Goal: Information Seeking & Learning: Learn about a topic

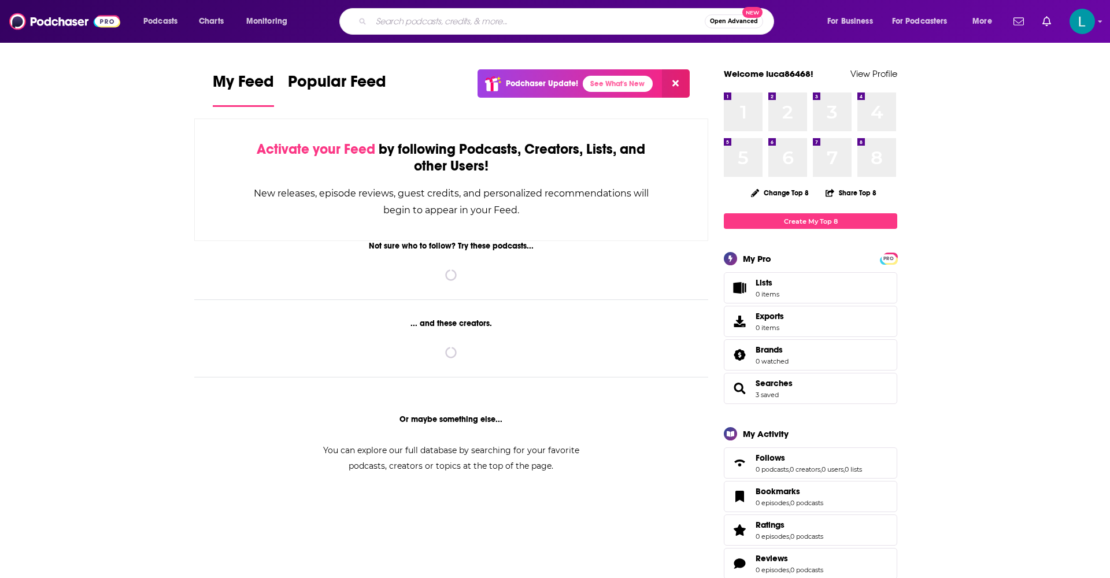
click at [504, 24] on input "Search podcasts, credits, & more..." at bounding box center [538, 21] width 334 height 19
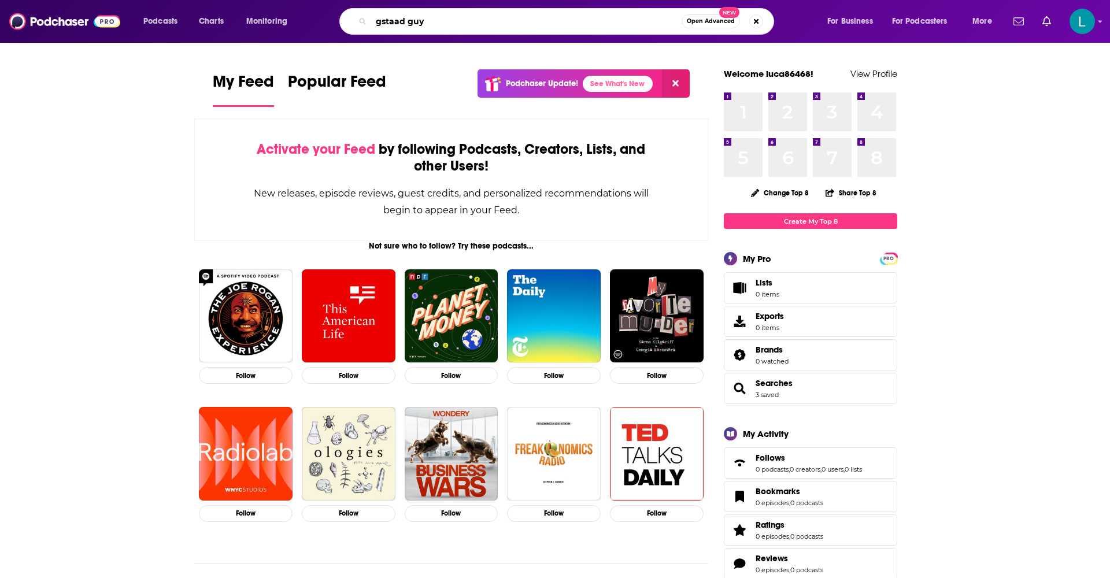
type input "gstaad guy"
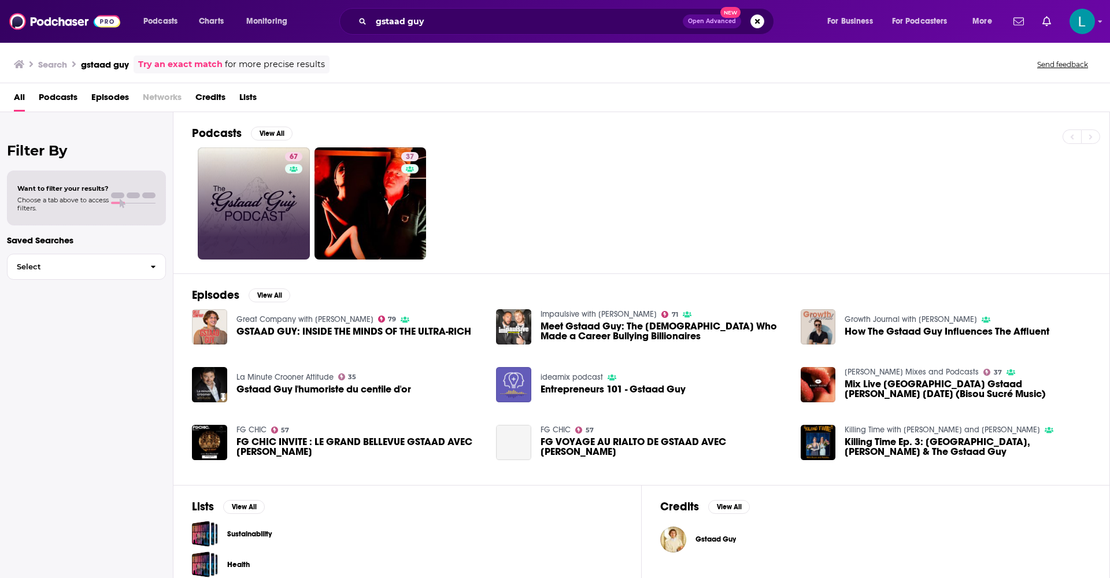
click at [280, 189] on link "67" at bounding box center [254, 203] width 112 height 112
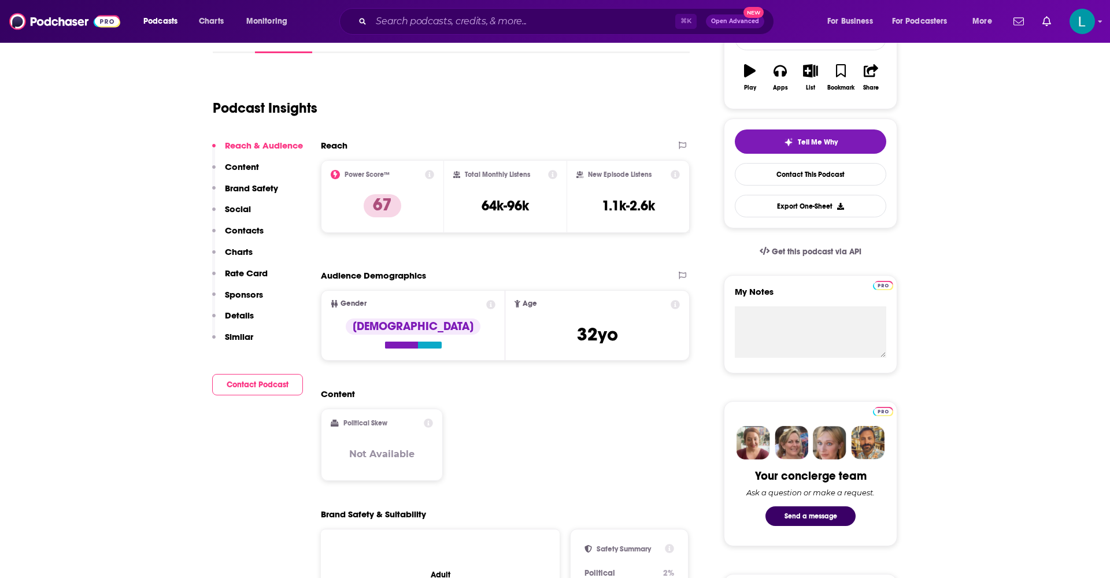
scroll to position [202, 0]
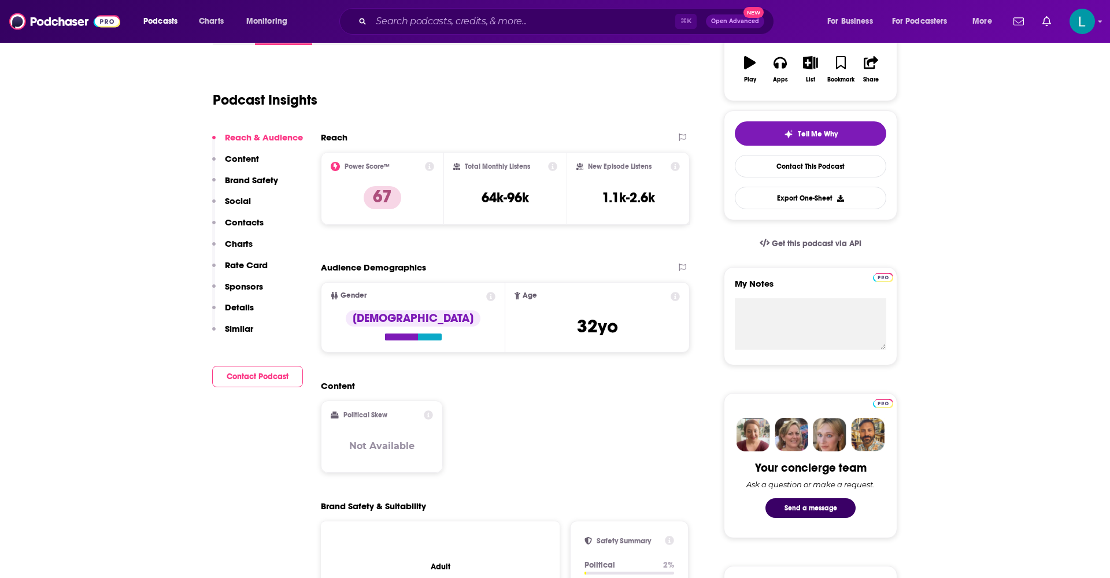
click at [565, 322] on span "Age [DEMOGRAPHIC_DATA] yo" at bounding box center [597, 317] width 183 height 69
click at [597, 334] on span "[DEMOGRAPHIC_DATA]" at bounding box center [597, 326] width 41 height 23
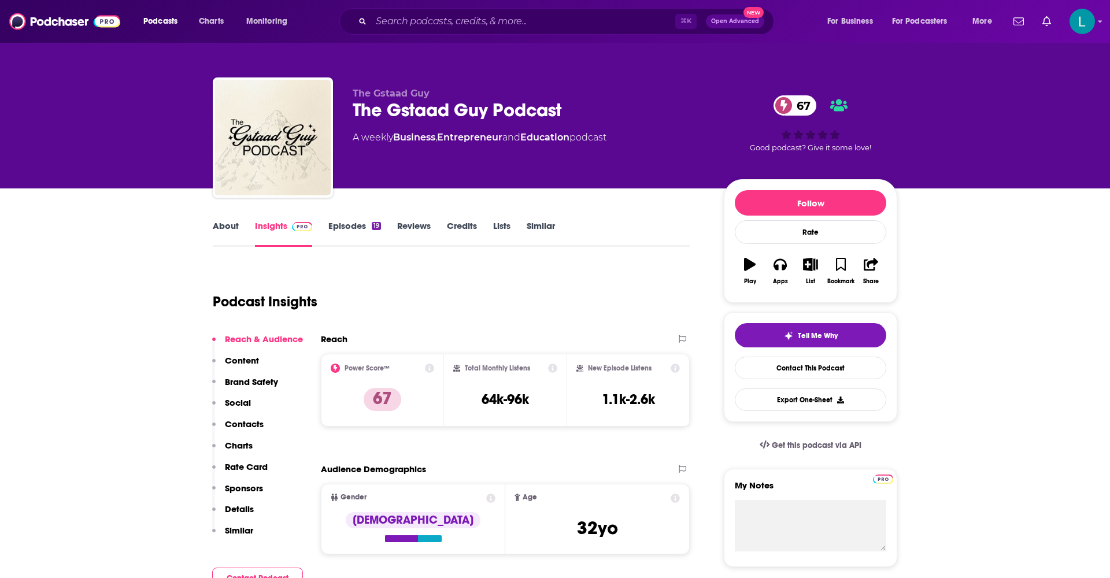
scroll to position [0, 0]
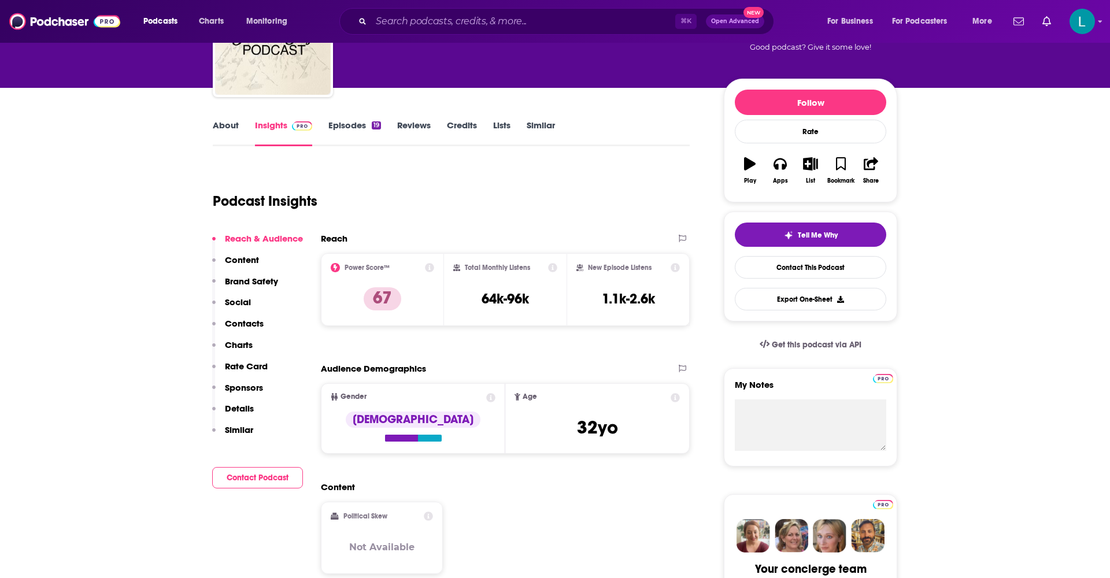
click at [249, 324] on p "Contacts" at bounding box center [244, 323] width 39 height 11
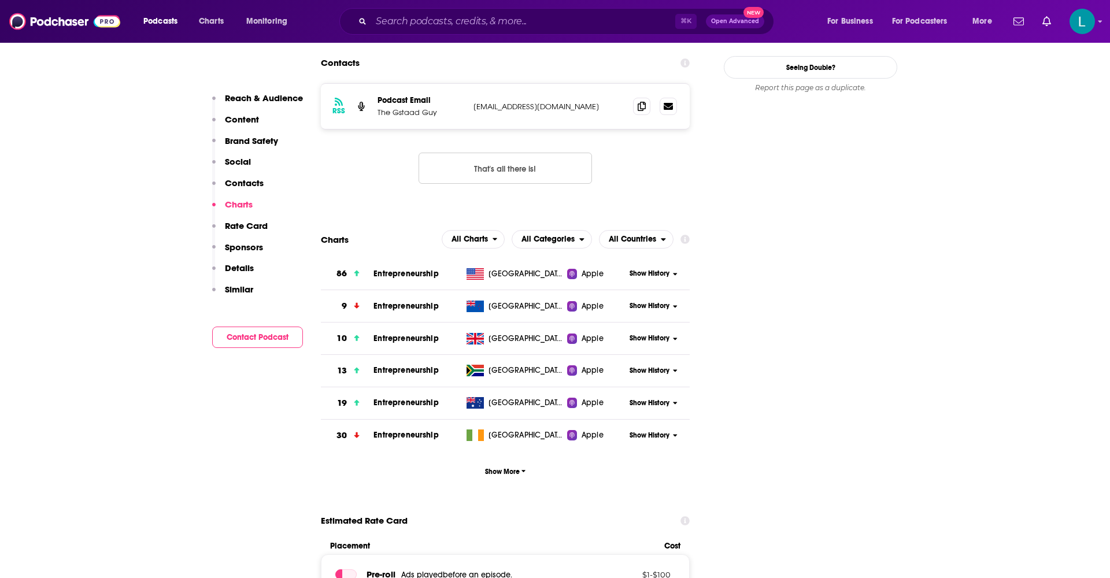
scroll to position [1020, 1]
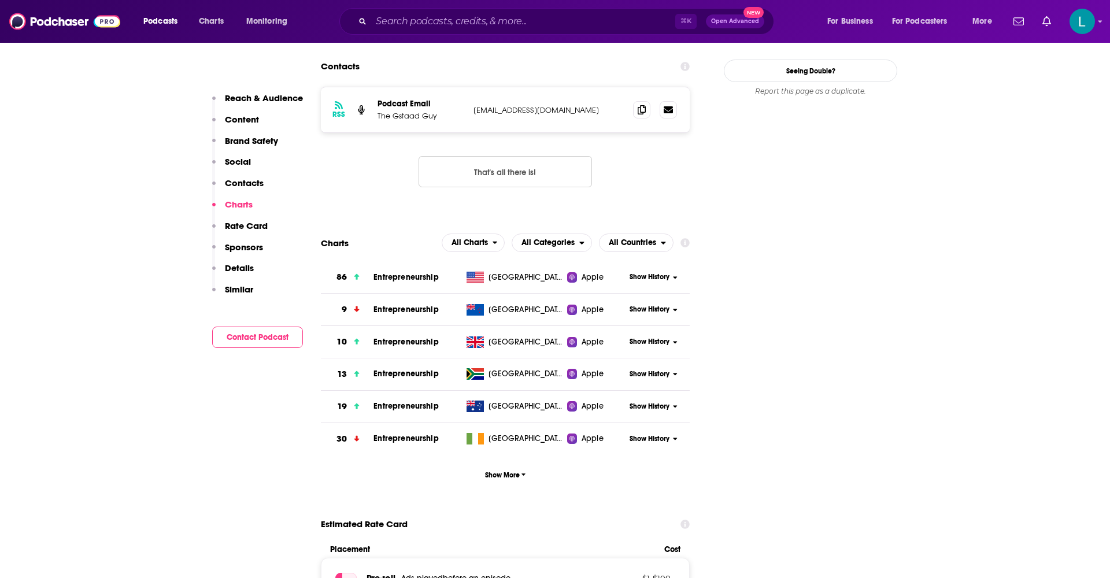
click at [232, 223] on p "Rate Card" at bounding box center [246, 225] width 43 height 11
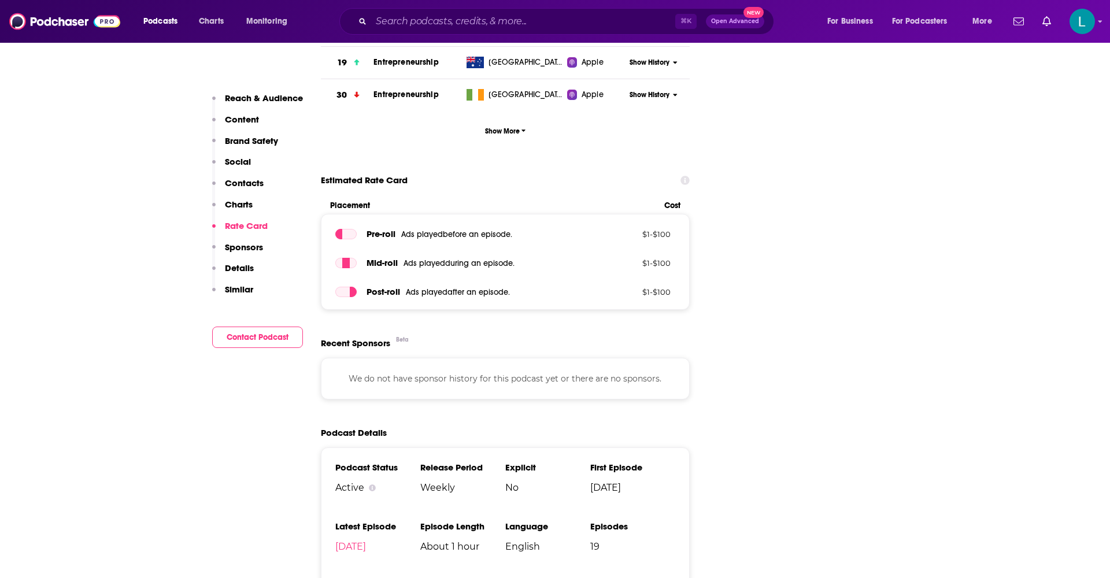
scroll to position [1371, 0]
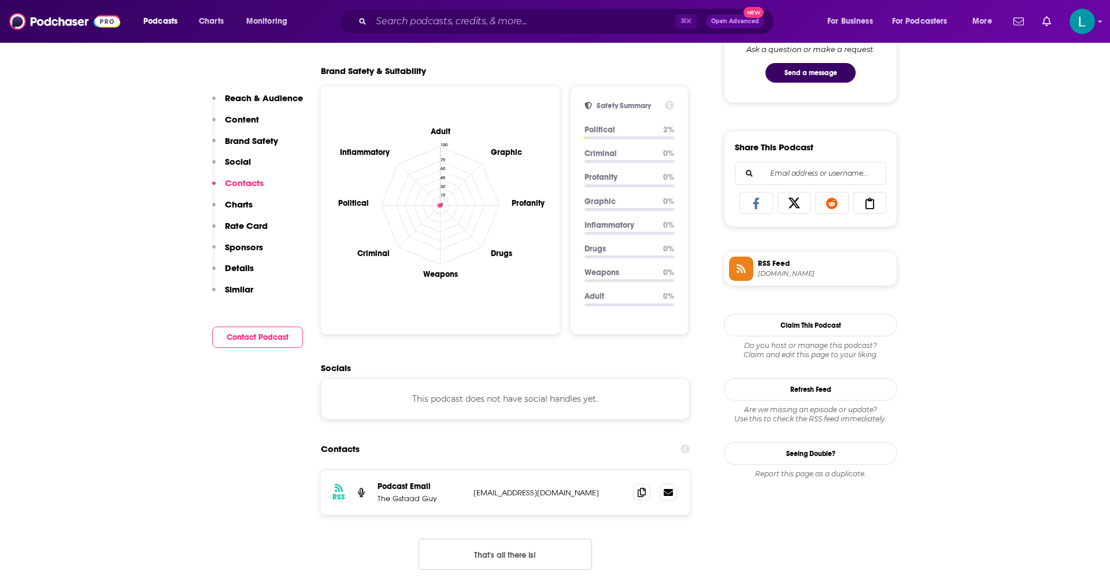
click at [433, 193] on icon "Adult Graphic Profanity Drugs Weapons Criminal Political Inflammatory 0 15 30 4…" at bounding box center [440, 205] width 220 height 220
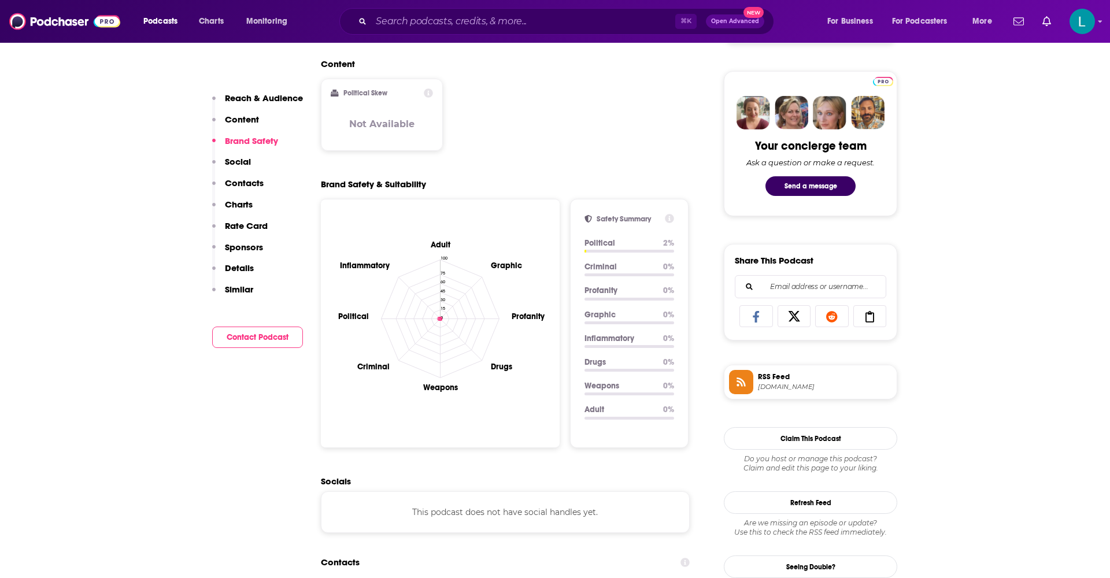
scroll to position [522, 0]
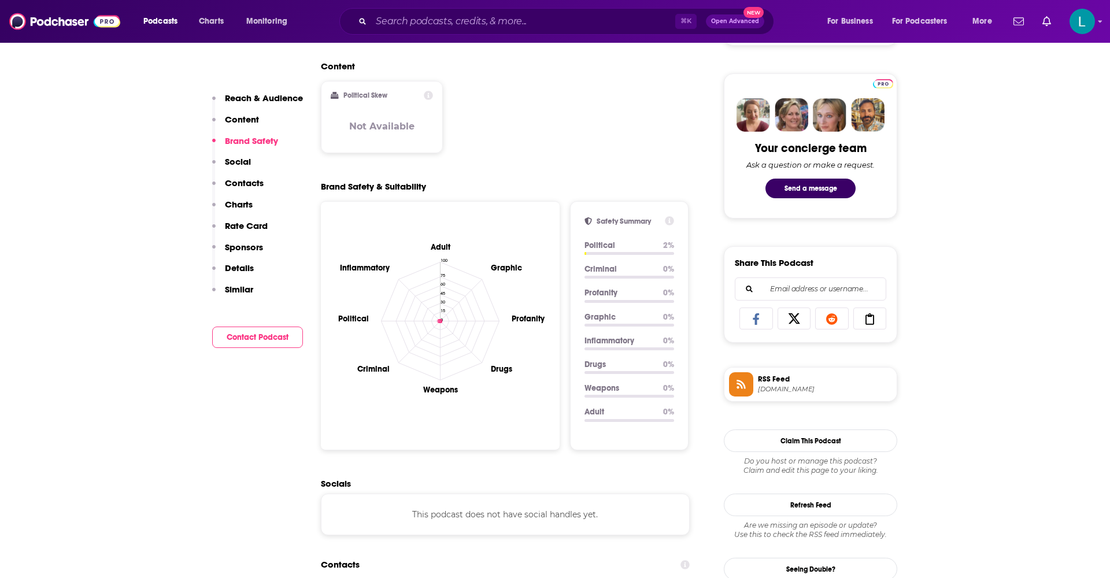
click at [596, 291] on p "Profanity" at bounding box center [619, 293] width 69 height 10
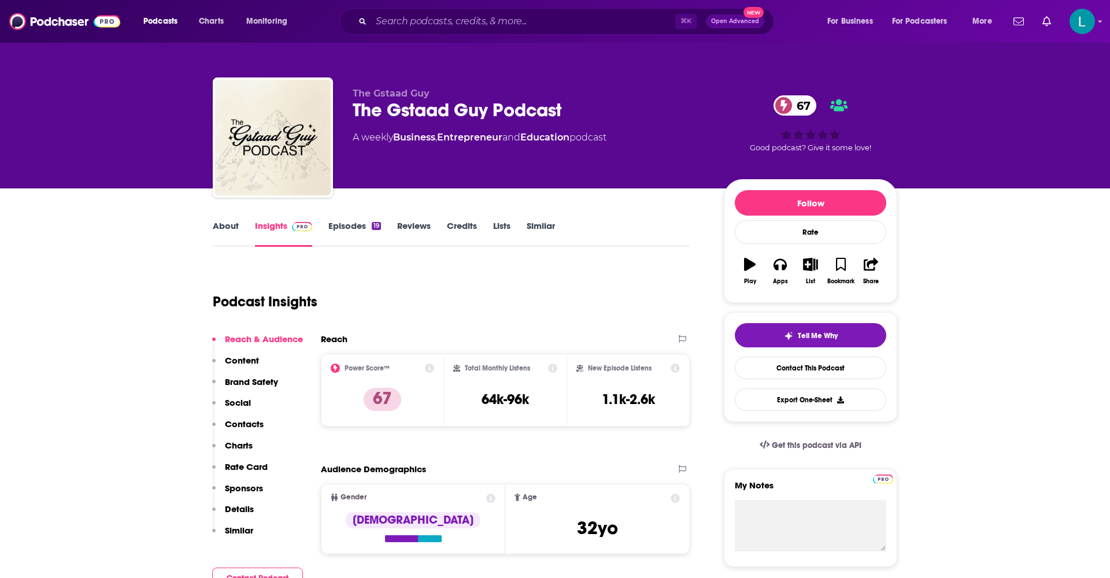
scroll to position [0, 0]
click at [472, 28] on input "Search podcasts, credits, & more..." at bounding box center [523, 21] width 304 height 19
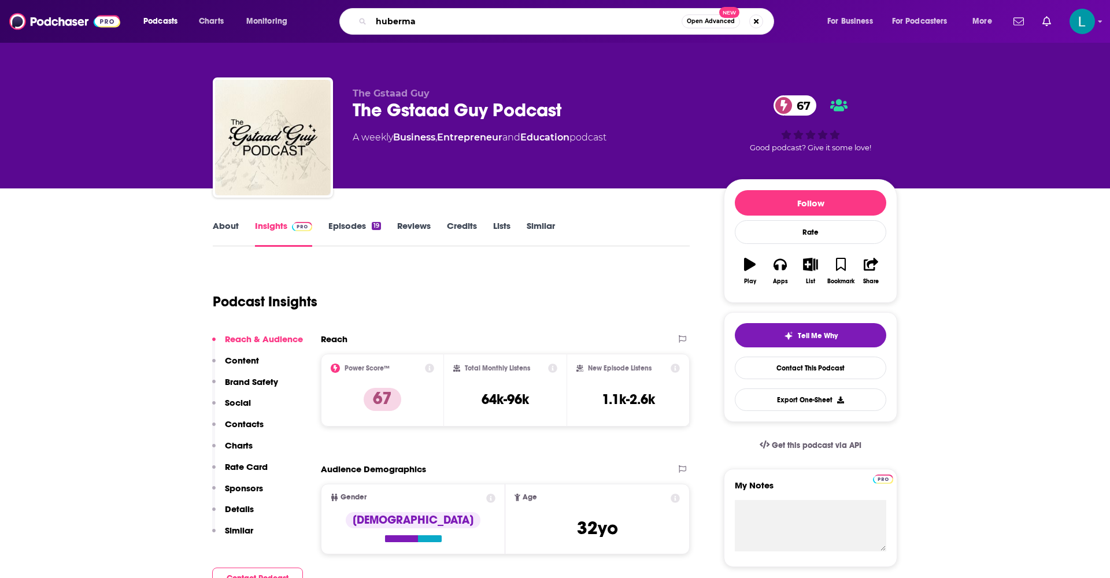
type input "huberman"
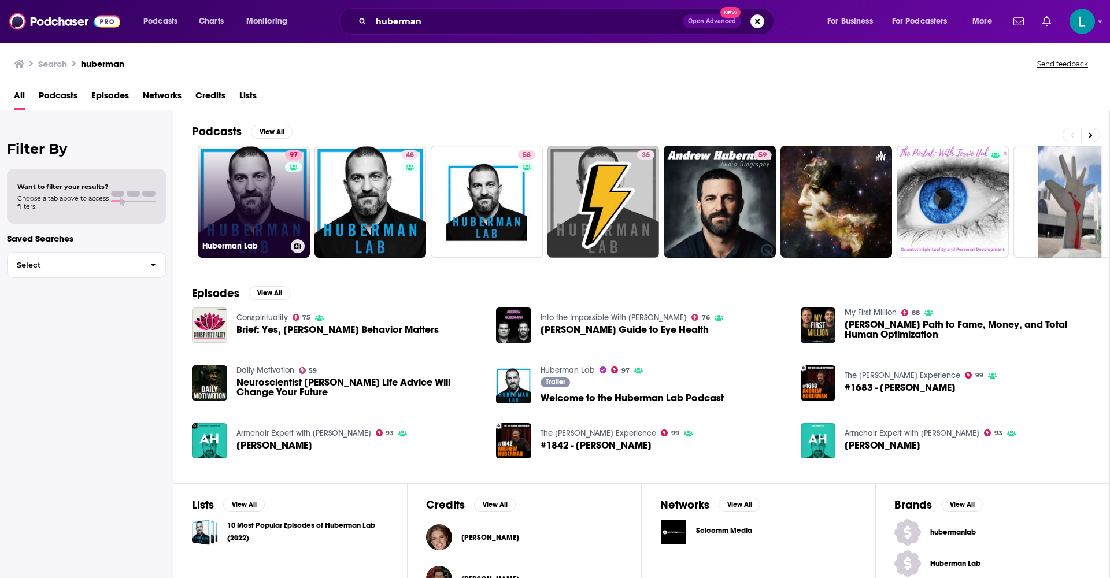
click at [287, 186] on div "97" at bounding box center [295, 194] width 20 height 89
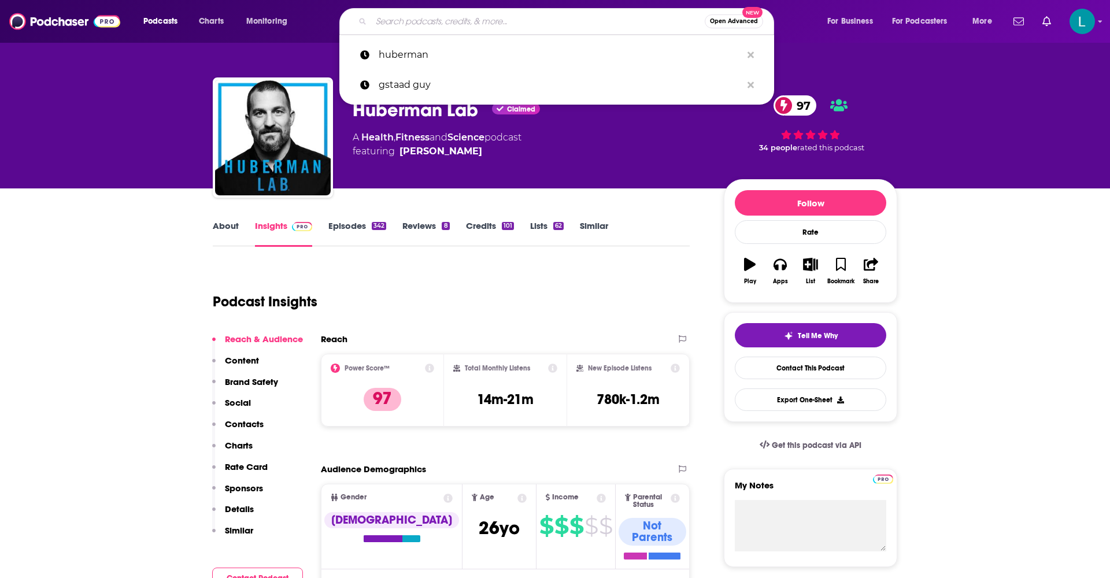
click at [421, 27] on input "Search podcasts, credits, & more..." at bounding box center [538, 21] width 334 height 19
click at [447, 20] on input "Search podcasts, credits, & more..." at bounding box center [538, 21] width 334 height 19
click at [479, 25] on input "Search podcasts, credits, & more..." at bounding box center [538, 21] width 334 height 19
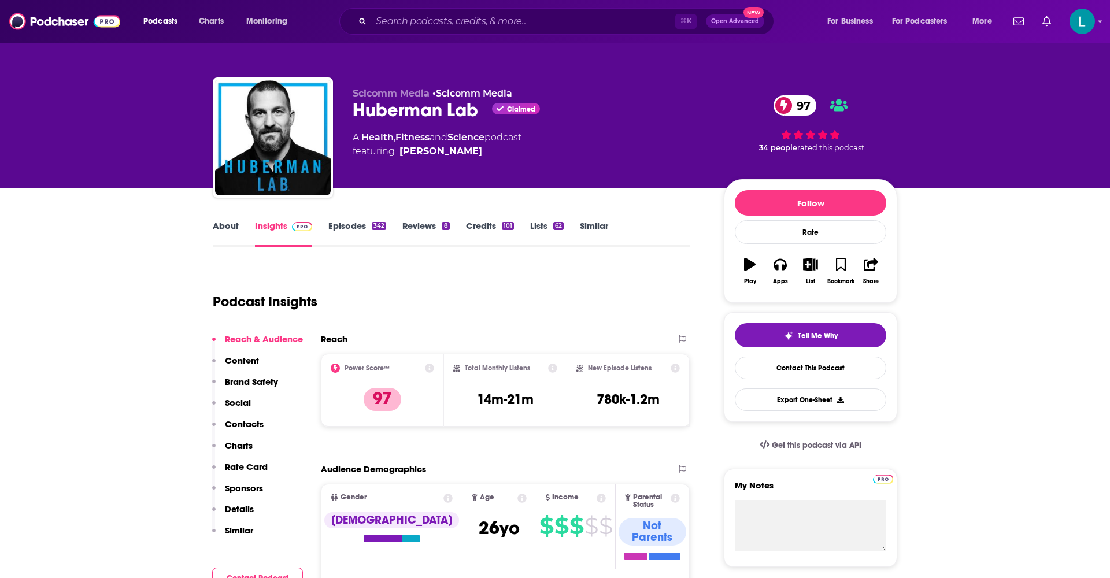
click at [360, 21] on icon "Search podcasts, credits, & more..." at bounding box center [363, 21] width 6 height 6
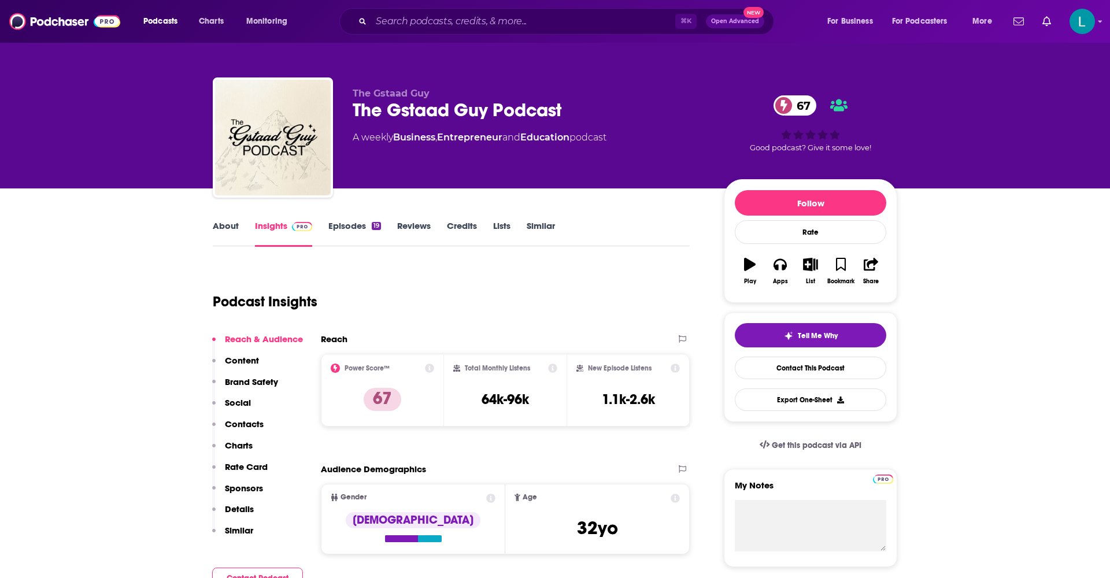
click at [372, 226] on div "19" at bounding box center [376, 226] width 9 height 8
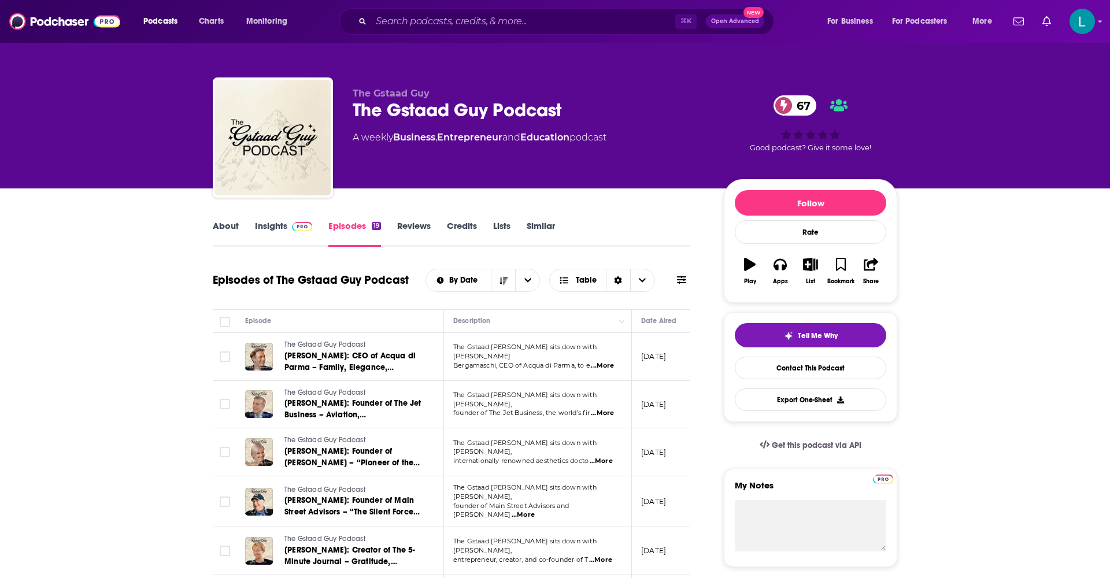
click at [608, 364] on span "...More" at bounding box center [602, 365] width 23 height 9
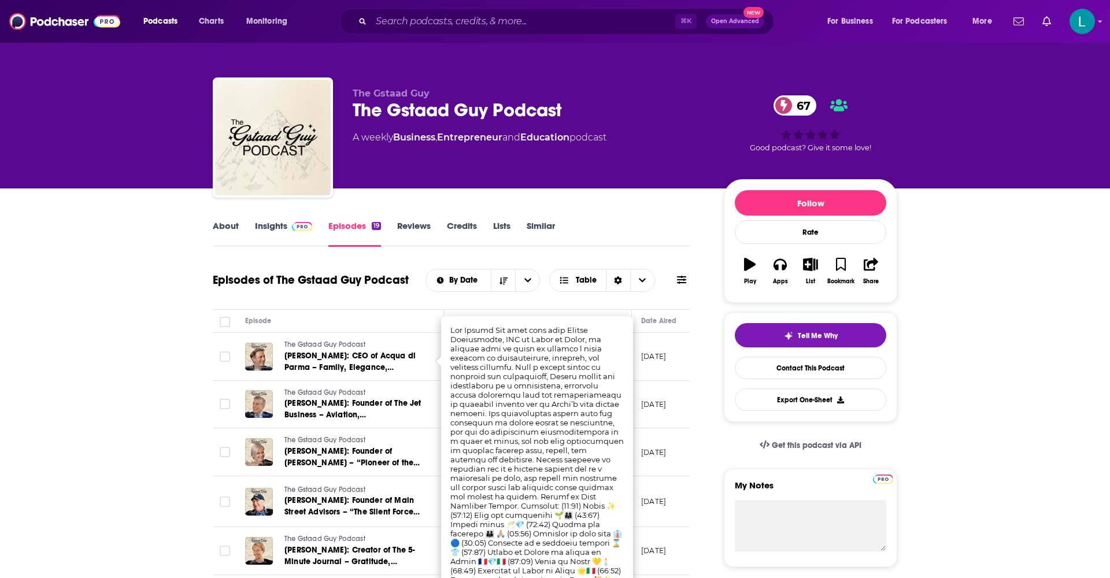
click at [621, 229] on div "About Insights Episodes 19 Reviews Credits Lists Similar" at bounding box center [451, 233] width 477 height 28
